Goal: Task Accomplishment & Management: Use online tool/utility

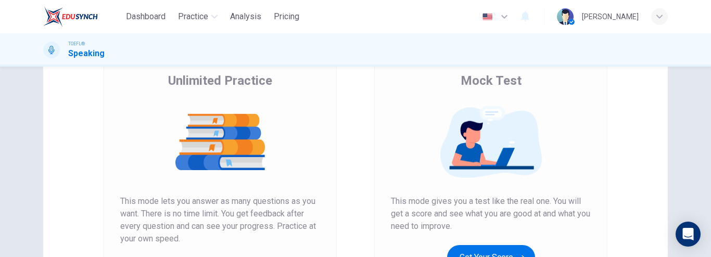
scroll to position [130, 0]
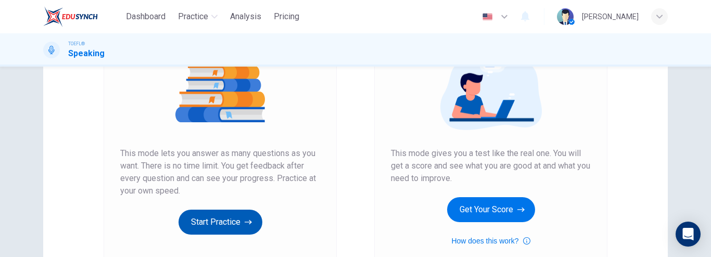
click at [237, 223] on button "Start Practice" at bounding box center [221, 222] width 84 height 25
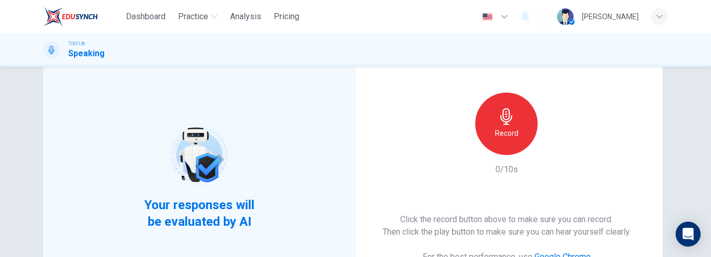
scroll to position [66, 0]
click at [513, 125] on div "Record" at bounding box center [506, 123] width 62 height 62
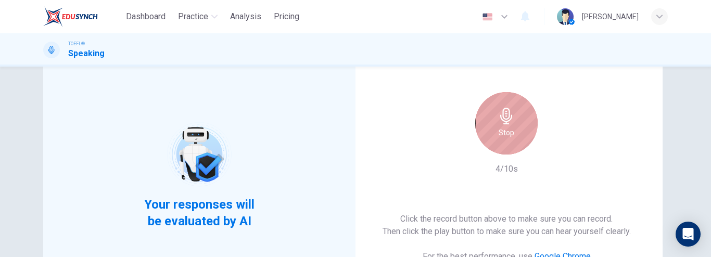
click at [513, 125] on div "Stop" at bounding box center [506, 123] width 62 height 62
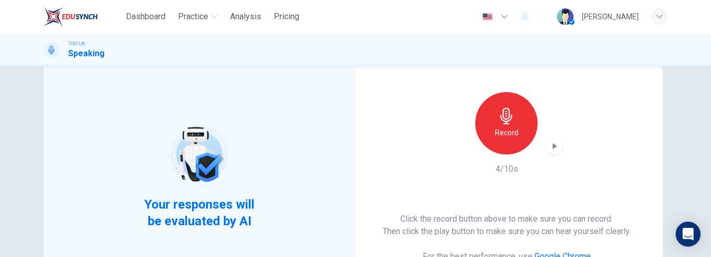
click at [552, 149] on icon "button" at bounding box center [554, 146] width 10 height 10
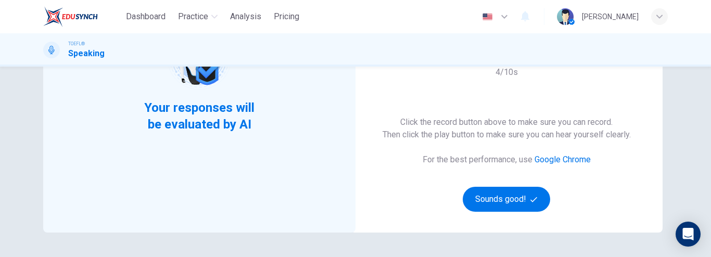
scroll to position [163, 0]
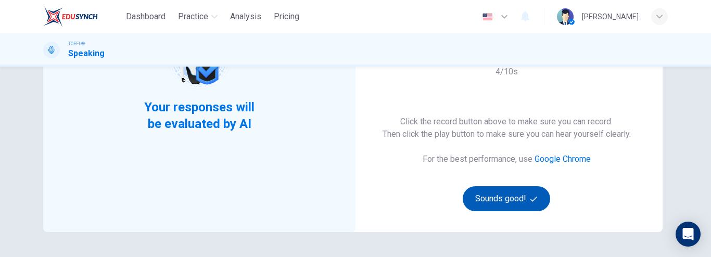
click at [503, 200] on button "Sounds good!" at bounding box center [506, 198] width 87 height 25
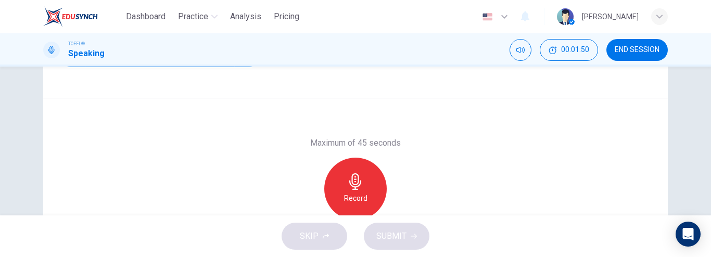
scroll to position [176, 0]
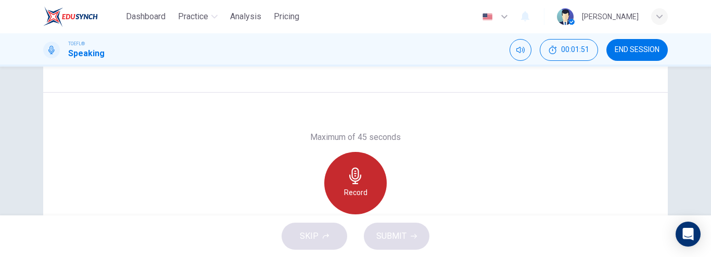
click at [349, 182] on icon "button" at bounding box center [355, 176] width 17 height 17
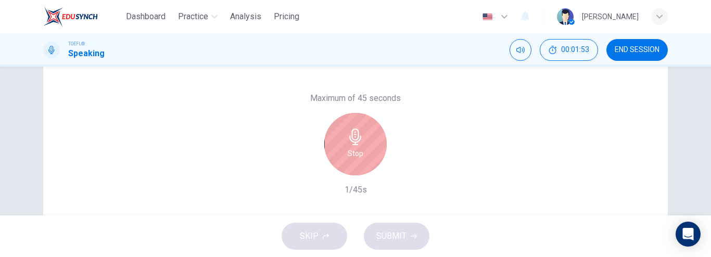
scroll to position [215, 0]
click at [376, 145] on div "Stop" at bounding box center [355, 143] width 62 height 62
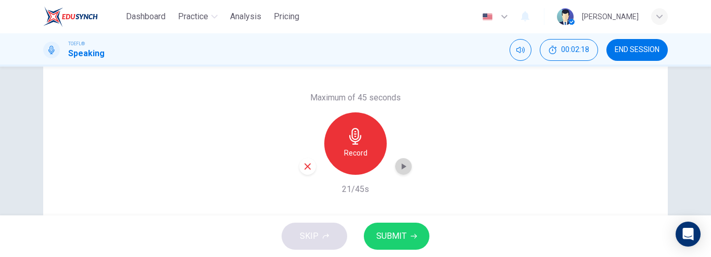
click at [401, 170] on icon "button" at bounding box center [403, 166] width 10 height 10
click at [400, 170] on icon "button" at bounding box center [403, 166] width 7 height 8
click at [407, 238] on button "SUBMIT" at bounding box center [397, 236] width 66 height 27
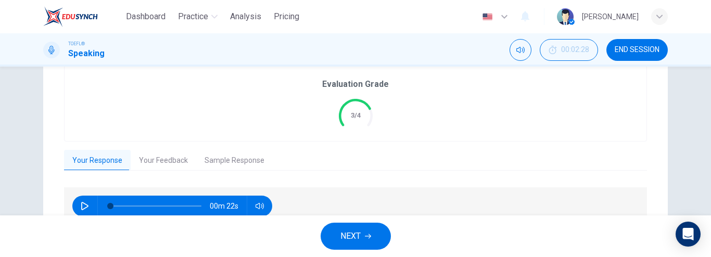
scroll to position [258, 0]
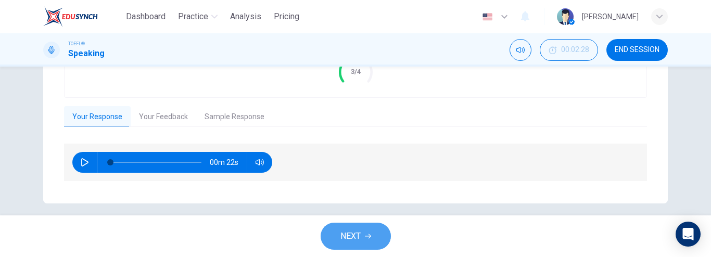
click at [368, 234] on icon "button" at bounding box center [368, 236] width 6 height 6
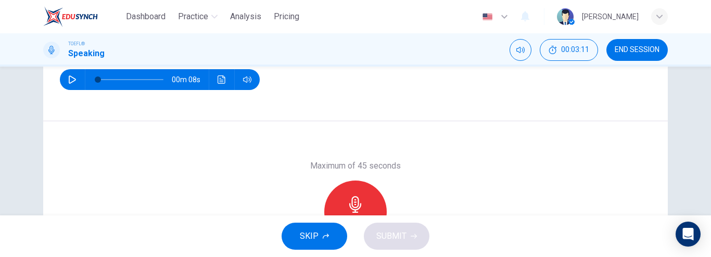
scroll to position [185, 0]
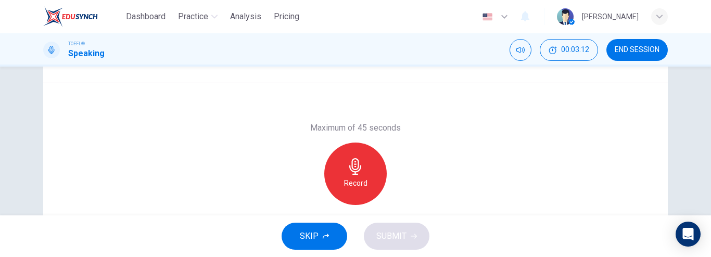
click at [354, 179] on h6 "Record" at bounding box center [355, 183] width 23 height 12
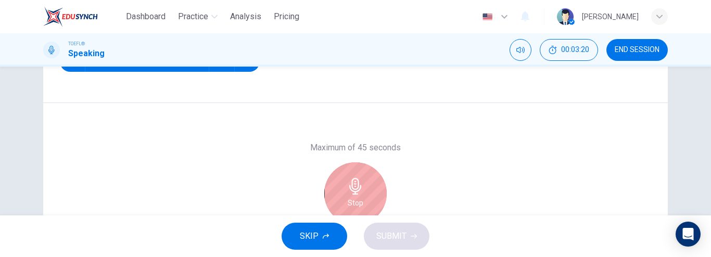
scroll to position [207, 0]
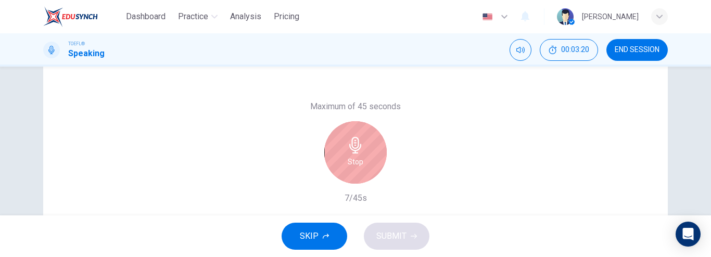
click at [347, 150] on icon "button" at bounding box center [355, 145] width 17 height 17
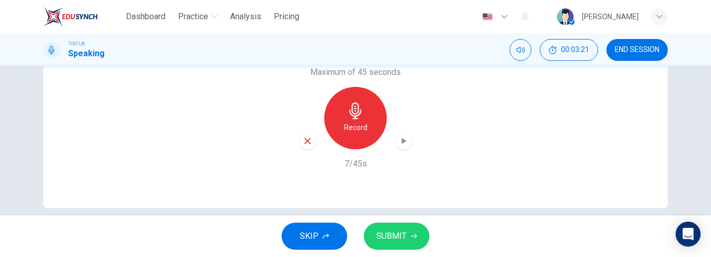
scroll to position [242, 0]
click at [304, 144] on icon "button" at bounding box center [307, 140] width 9 height 9
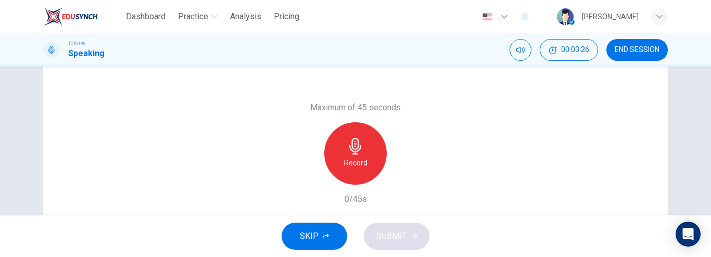
scroll to position [206, 0]
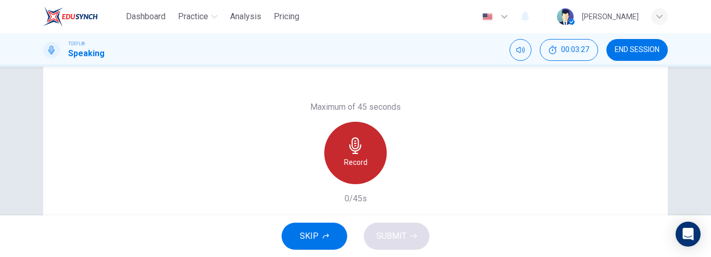
click at [349, 144] on icon "button" at bounding box center [355, 145] width 17 height 17
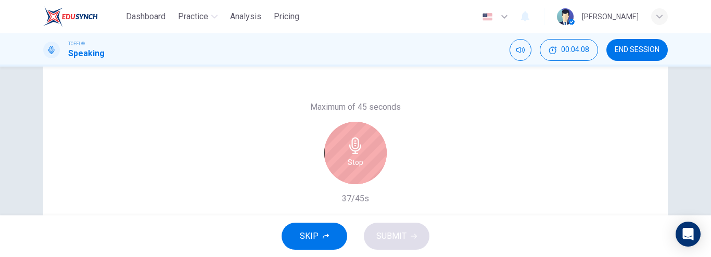
click at [354, 153] on icon "button" at bounding box center [355, 145] width 12 height 17
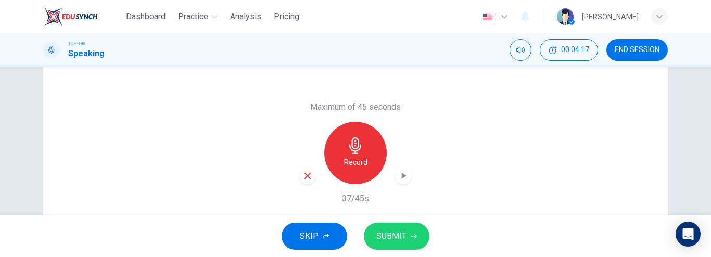
click at [386, 230] on span "SUBMIT" at bounding box center [391, 236] width 30 height 15
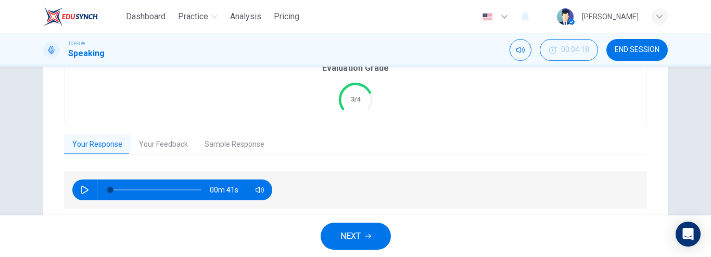
scroll to position [233, 0]
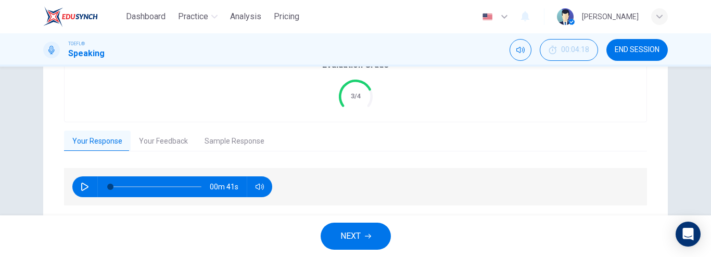
click at [371, 235] on icon "button" at bounding box center [368, 236] width 6 height 6
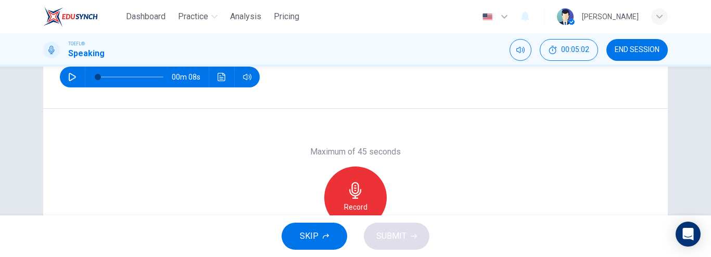
scroll to position [163, 0]
click at [356, 185] on icon "button" at bounding box center [355, 189] width 12 height 17
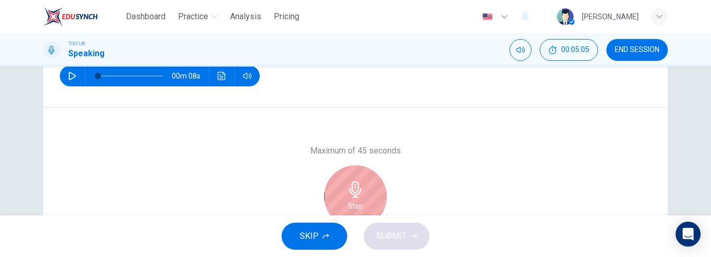
scroll to position [184, 0]
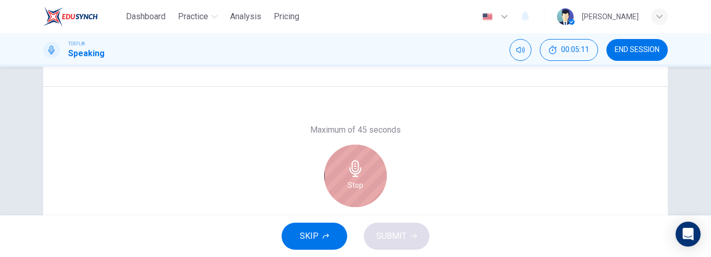
click at [349, 169] on icon "button" at bounding box center [355, 168] width 12 height 17
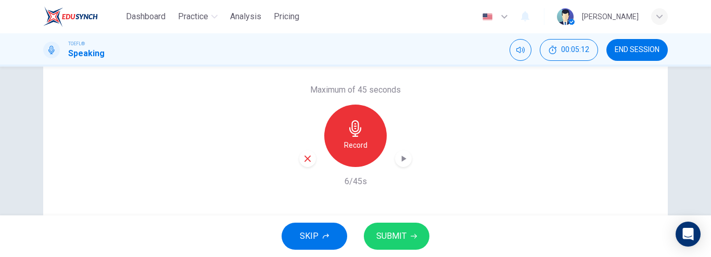
click at [303, 159] on icon "button" at bounding box center [307, 158] width 9 height 9
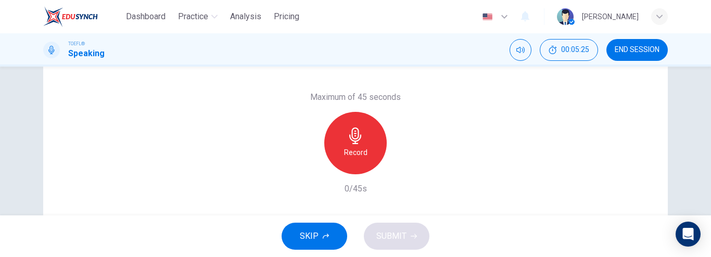
scroll to position [217, 0]
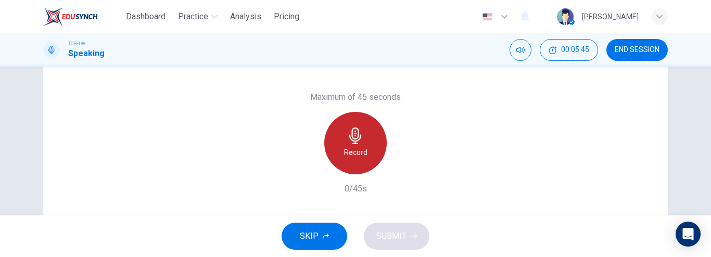
click at [351, 151] on h6 "Record" at bounding box center [355, 152] width 23 height 12
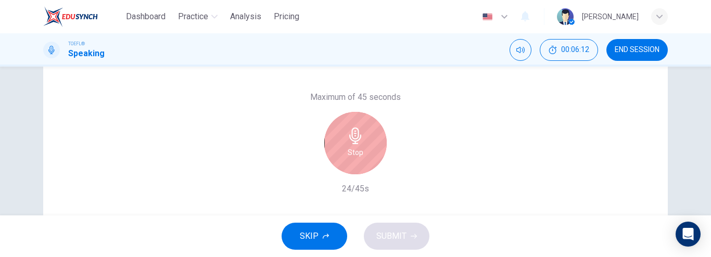
click at [351, 135] on icon "button" at bounding box center [355, 136] width 17 height 17
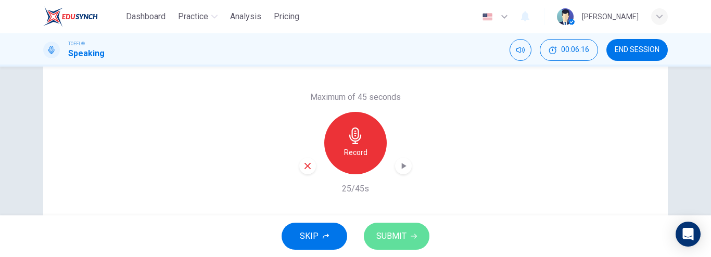
click at [404, 231] on span "SUBMIT" at bounding box center [391, 236] width 30 height 15
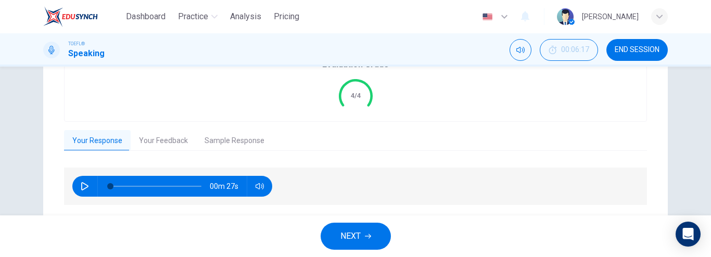
scroll to position [245, 0]
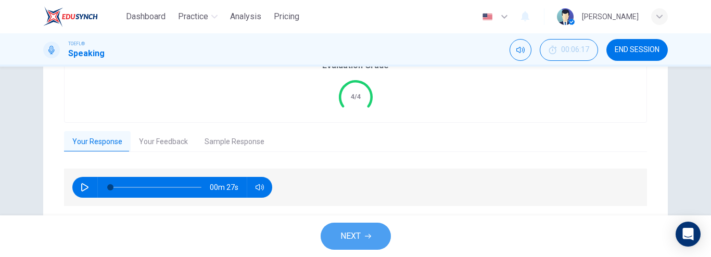
click at [377, 231] on button "NEXT" at bounding box center [356, 236] width 70 height 27
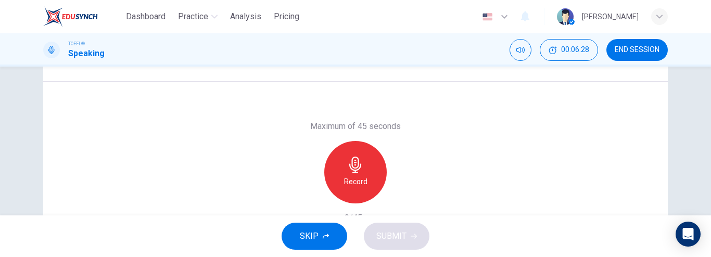
scroll to position [188, 0]
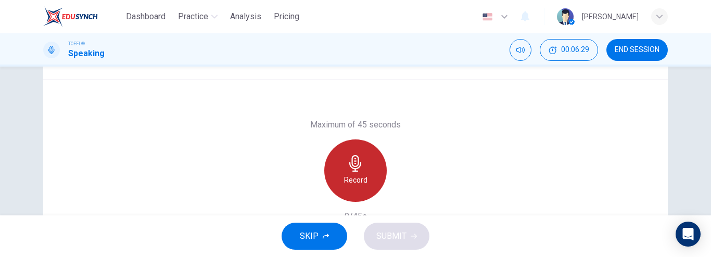
click at [369, 170] on div "Record" at bounding box center [355, 170] width 62 height 62
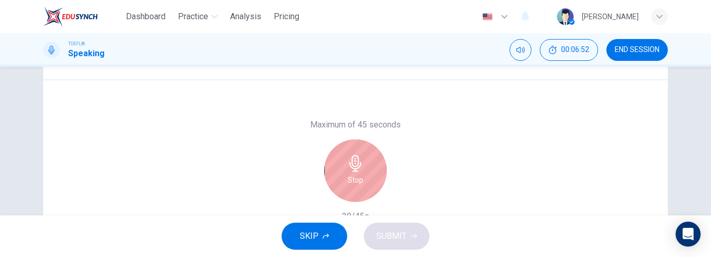
click at [341, 177] on div "Stop" at bounding box center [355, 170] width 62 height 62
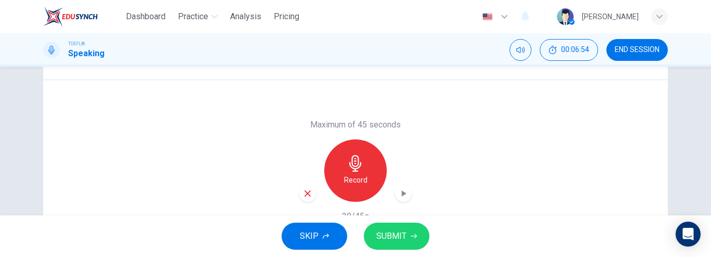
click at [398, 222] on div "SKIP SUBMIT" at bounding box center [355, 236] width 711 height 42
click at [398, 235] on span "SUBMIT" at bounding box center [391, 236] width 30 height 15
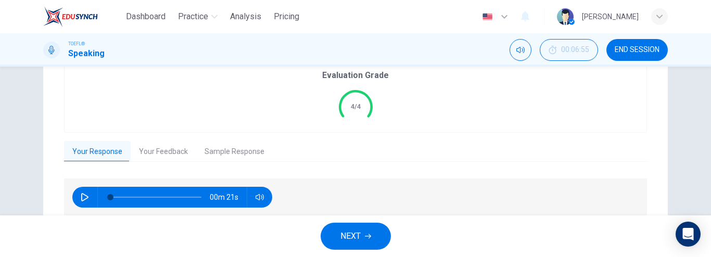
scroll to position [224, 0]
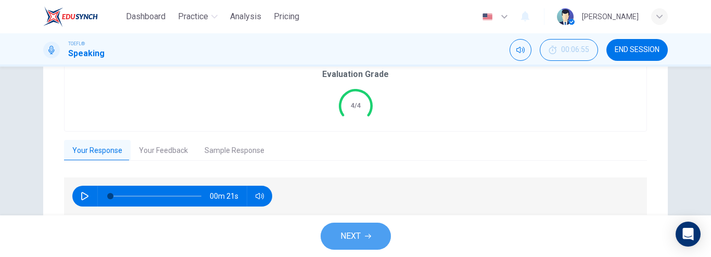
click at [362, 242] on button "NEXT" at bounding box center [356, 236] width 70 height 27
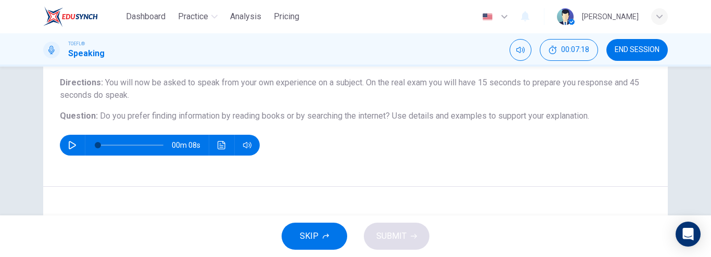
scroll to position [83, 0]
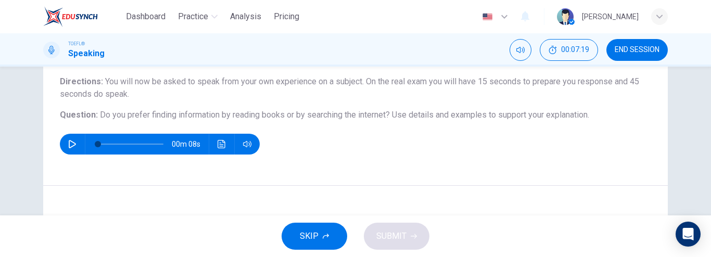
click at [68, 146] on icon "button" at bounding box center [72, 144] width 8 height 8
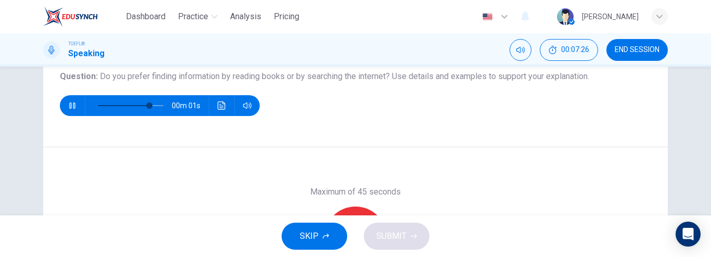
scroll to position [122, 0]
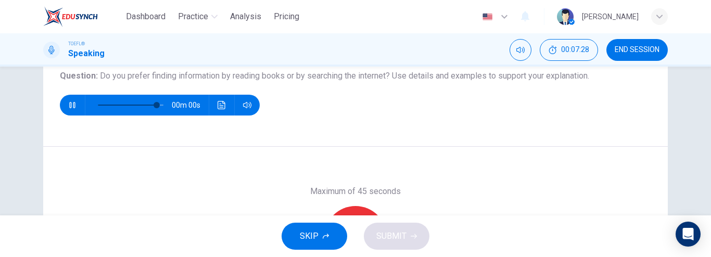
type input "0"
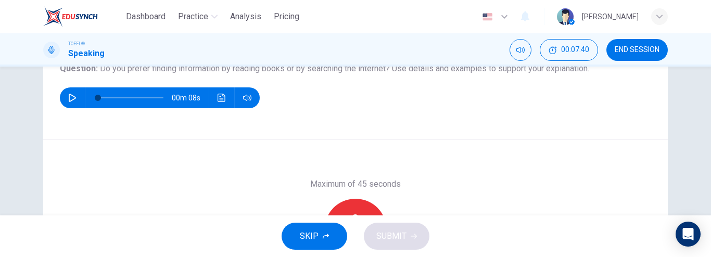
scroll to position [129, 0]
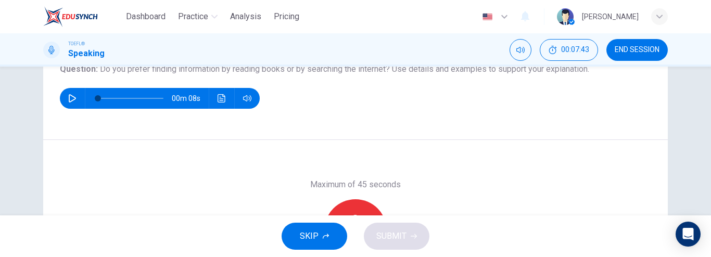
click at [372, 161] on div "Maximum of 45 seconds Record 0/45s" at bounding box center [355, 230] width 625 height 181
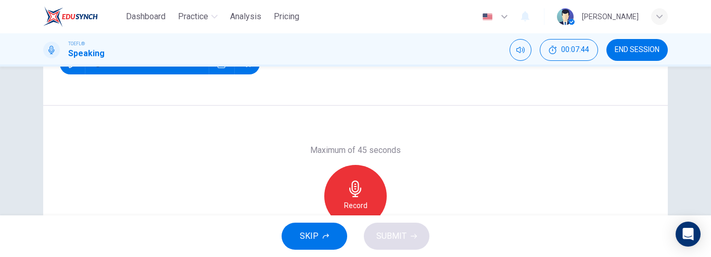
scroll to position [167, 0]
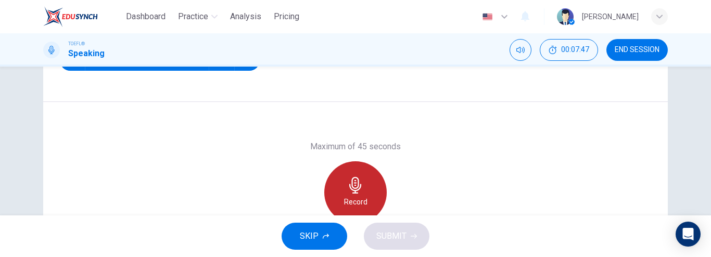
click at [361, 182] on div "Record" at bounding box center [355, 192] width 62 height 62
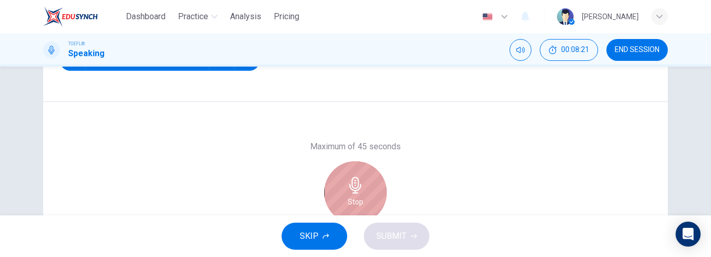
click at [374, 187] on div "Stop" at bounding box center [355, 192] width 62 height 62
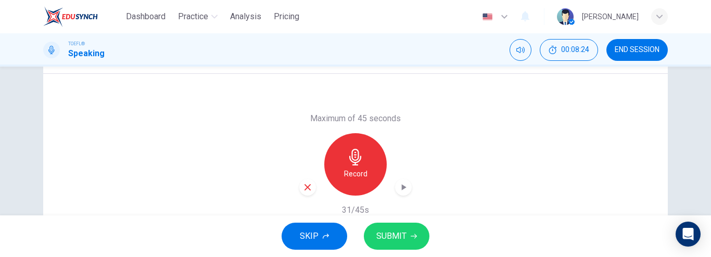
scroll to position [199, 0]
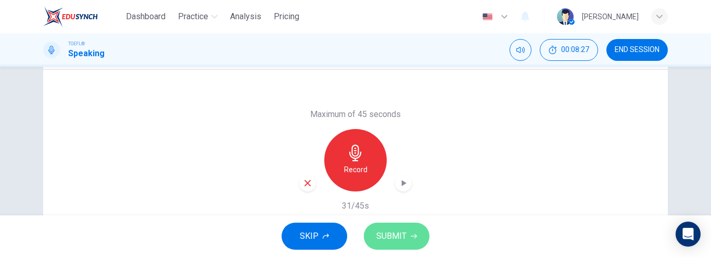
click at [396, 232] on span "SUBMIT" at bounding box center [391, 236] width 30 height 15
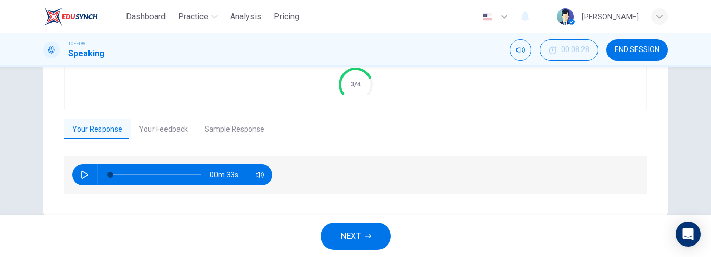
scroll to position [250, 0]
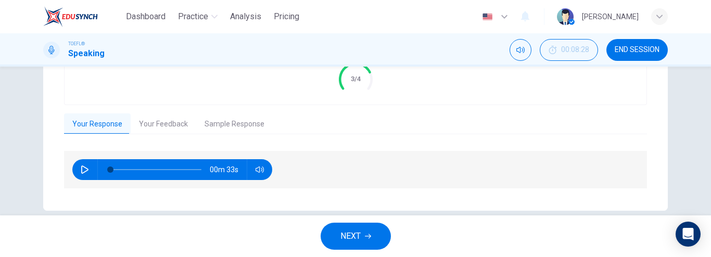
click at [371, 239] on icon "button" at bounding box center [368, 236] width 6 height 6
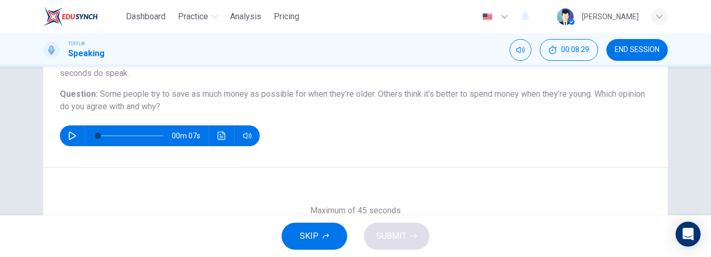
scroll to position [104, 0]
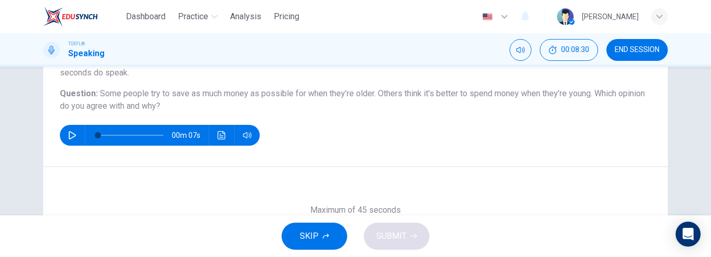
click at [70, 134] on icon "button" at bounding box center [72, 135] width 8 height 8
type input "0"
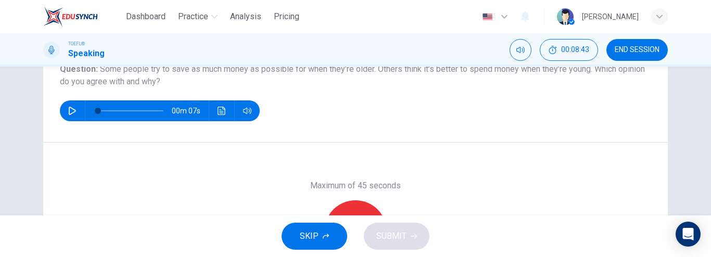
scroll to position [128, 0]
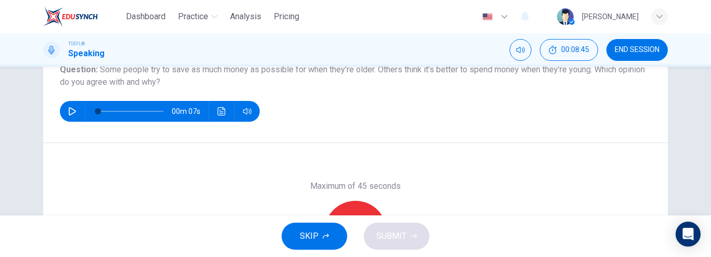
click at [354, 205] on div "Record" at bounding box center [355, 232] width 62 height 62
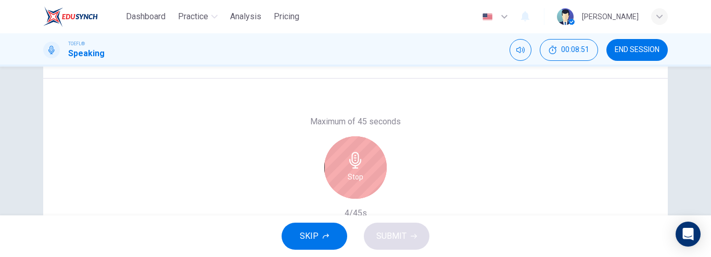
click at [331, 167] on div "Stop" at bounding box center [355, 167] width 62 height 62
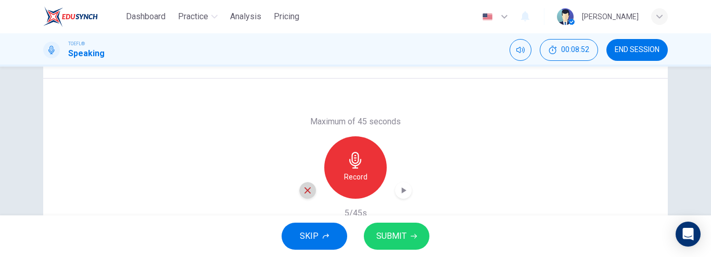
click at [309, 189] on icon "button" at bounding box center [307, 190] width 9 height 9
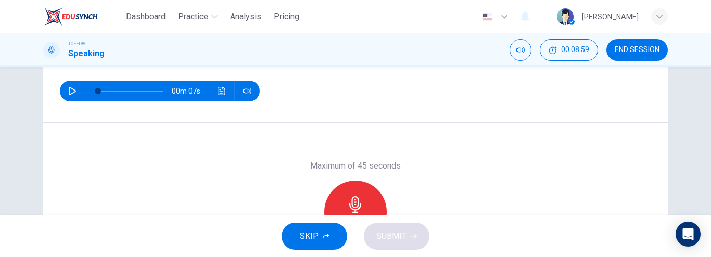
scroll to position [149, 0]
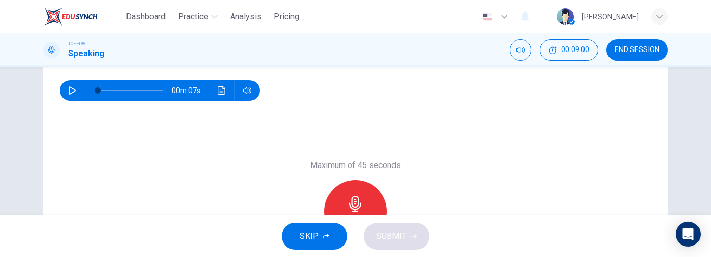
click at [348, 196] on icon "button" at bounding box center [355, 204] width 17 height 17
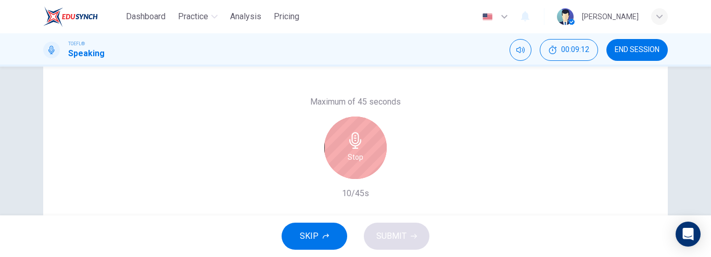
scroll to position [213, 0]
click at [316, 148] on div "Stop" at bounding box center [355, 147] width 112 height 62
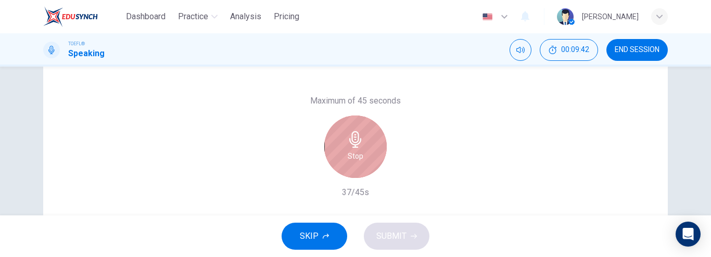
click at [344, 155] on div "Stop" at bounding box center [355, 147] width 62 height 62
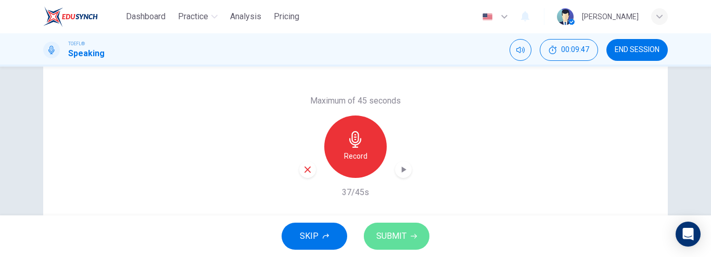
click at [406, 231] on button "SUBMIT" at bounding box center [397, 236] width 66 height 27
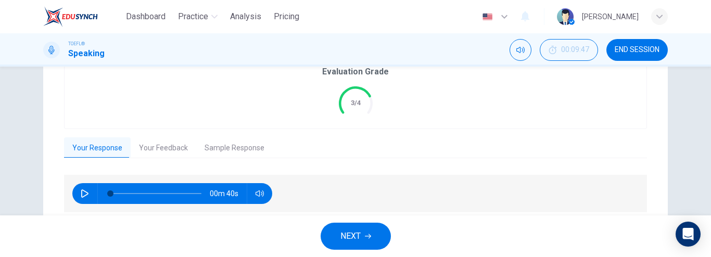
scroll to position [239, 0]
click at [361, 236] on span "NEXT" at bounding box center [350, 236] width 20 height 15
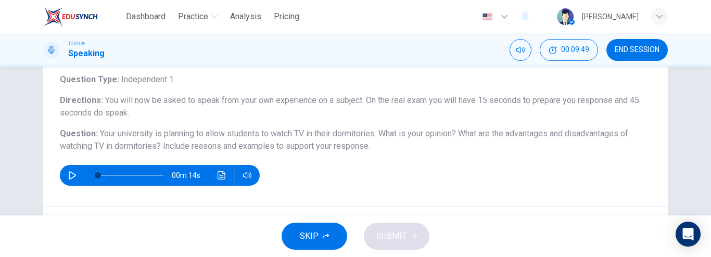
scroll to position [65, 0]
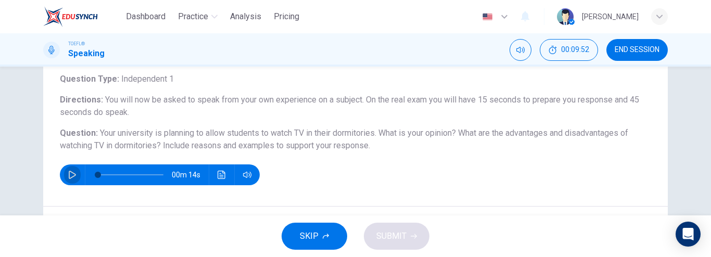
click at [68, 174] on icon "button" at bounding box center [72, 175] width 8 height 8
type input "0"
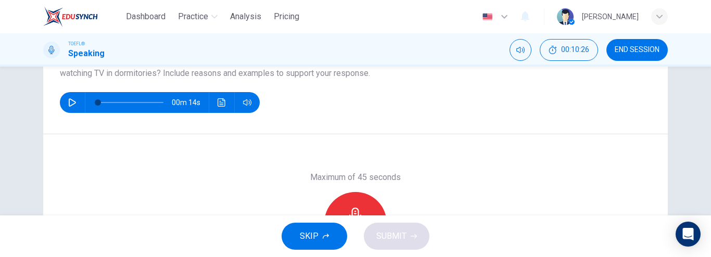
scroll to position [138, 0]
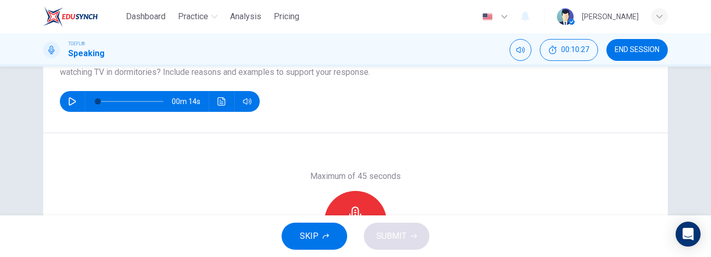
click at [358, 203] on div "Record" at bounding box center [355, 222] width 62 height 62
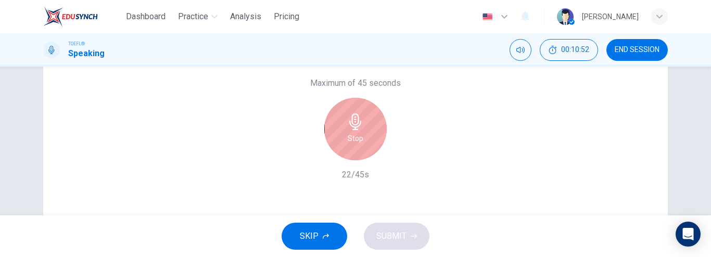
scroll to position [231, 0]
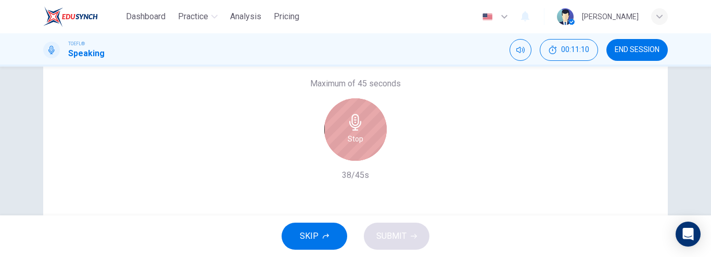
click at [348, 147] on div "Stop" at bounding box center [355, 129] width 62 height 62
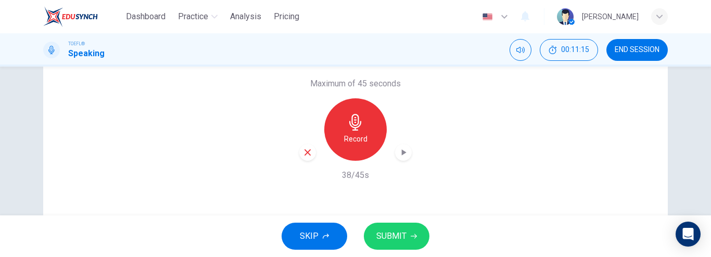
click at [392, 234] on span "SUBMIT" at bounding box center [391, 236] width 30 height 15
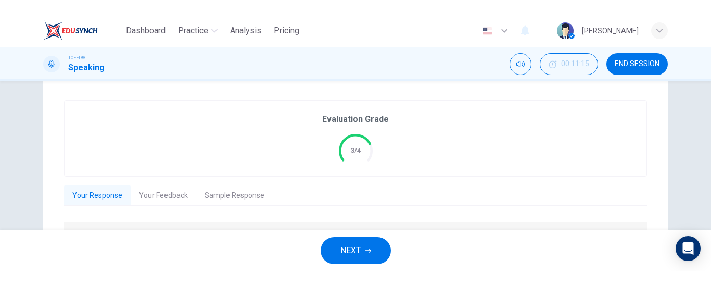
scroll to position [206, 0]
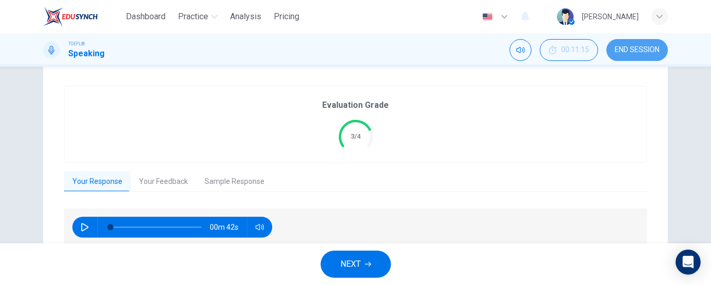
click at [642, 52] on span "END SESSION" at bounding box center [637, 50] width 45 height 8
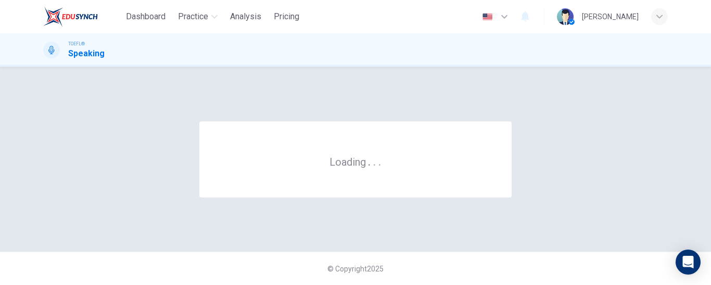
scroll to position [0, 0]
